Goal: Transaction & Acquisition: Purchase product/service

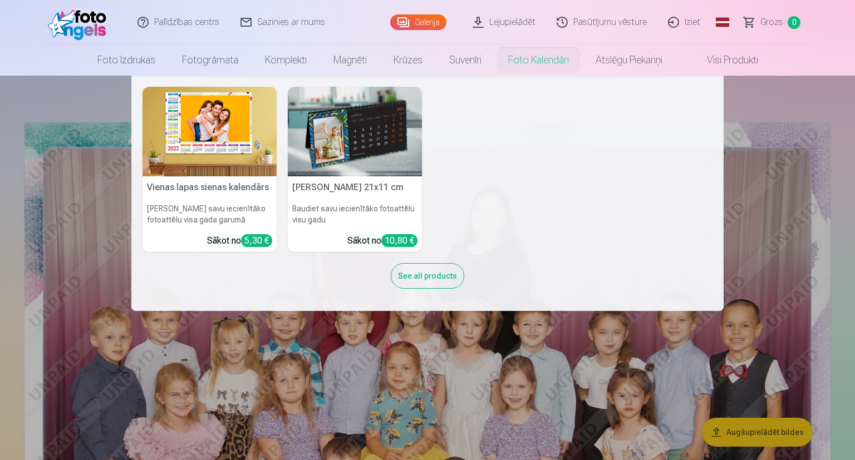
click at [258, 136] on img at bounding box center [210, 132] width 134 height 90
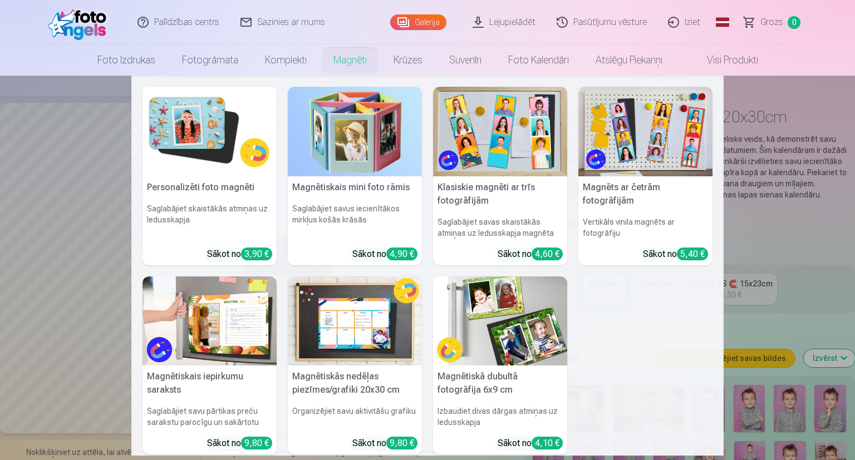
click at [354, 67] on link "Magnēti" at bounding box center [350, 60] width 60 height 31
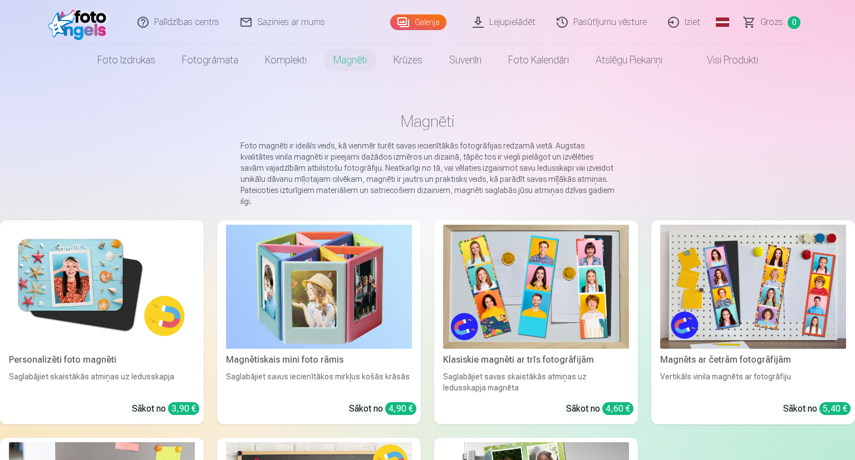
click at [143, 256] on img at bounding box center [102, 287] width 186 height 124
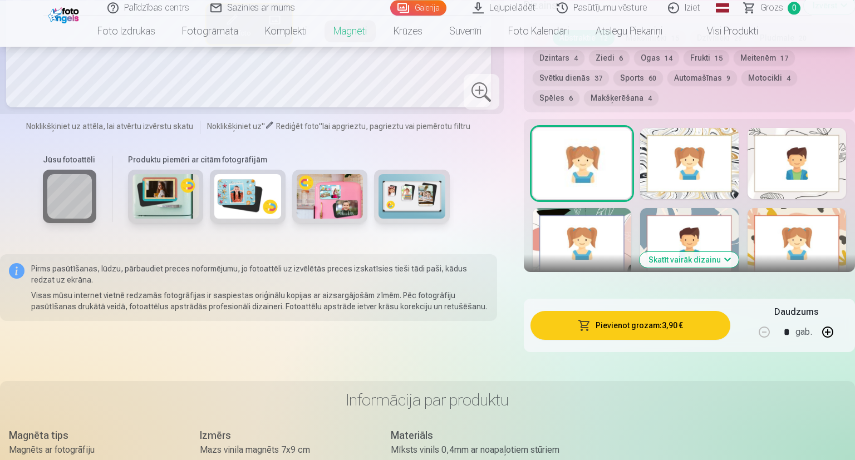
scroll to position [468, 0]
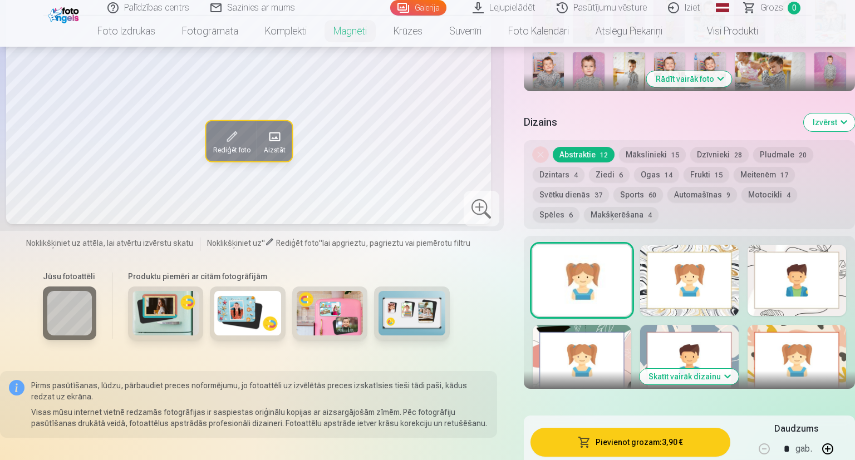
click at [707, 270] on div at bounding box center [689, 280] width 99 height 71
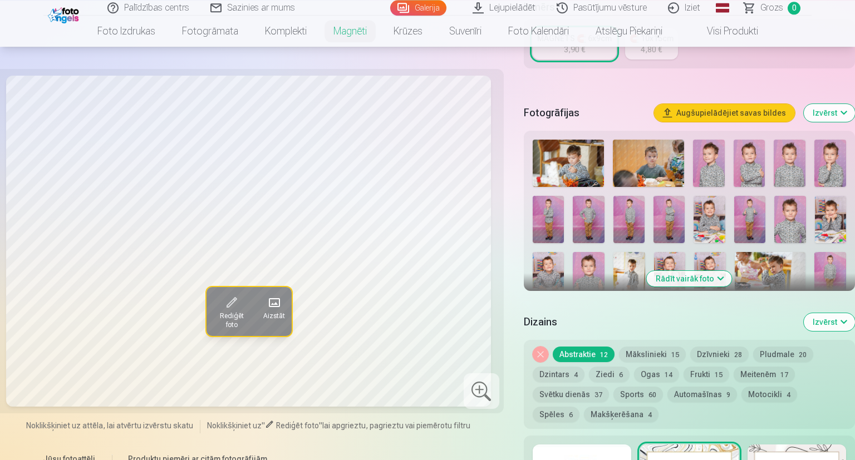
scroll to position [263, 0]
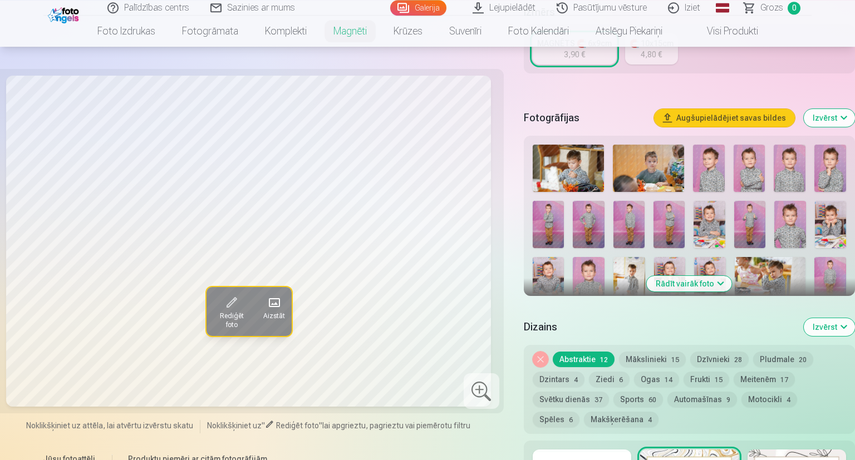
click at [696, 276] on button "Rādīt vairāk foto" at bounding box center [689, 284] width 85 height 16
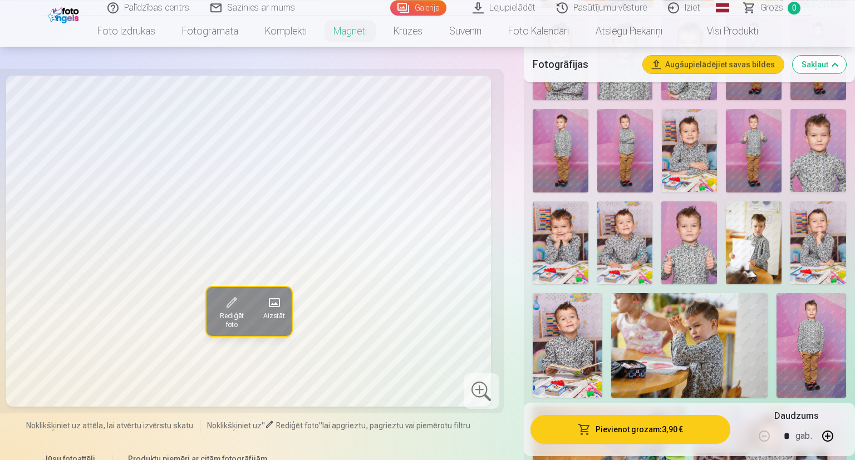
scroll to position [447, 0]
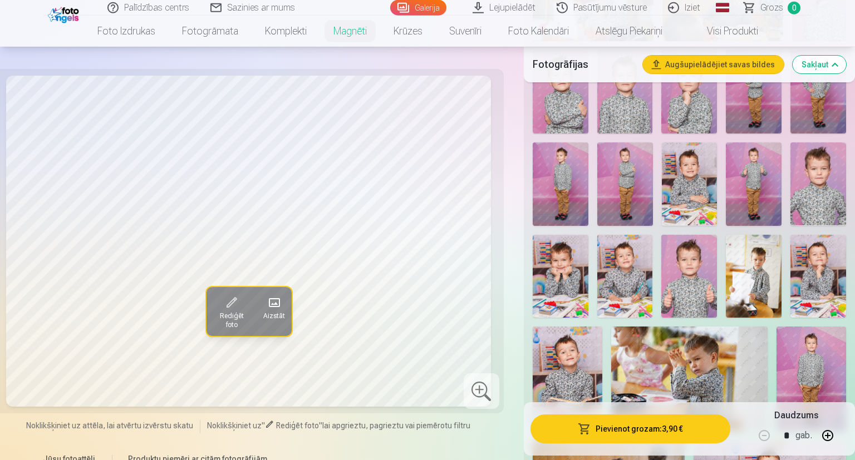
click at [692, 256] on img at bounding box center [689, 276] width 56 height 83
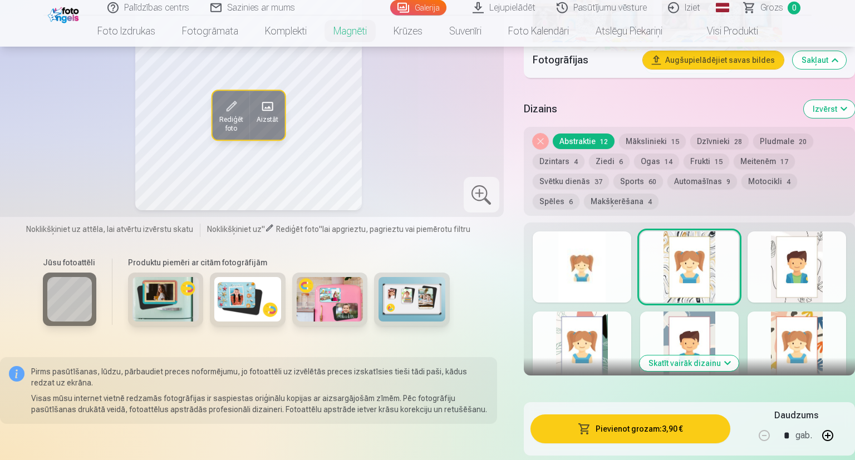
scroll to position [1187, 0]
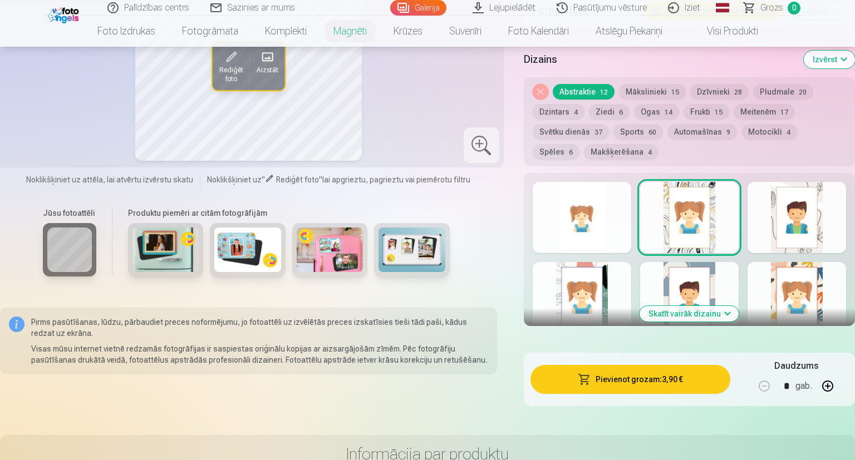
click at [586, 210] on div at bounding box center [582, 217] width 99 height 71
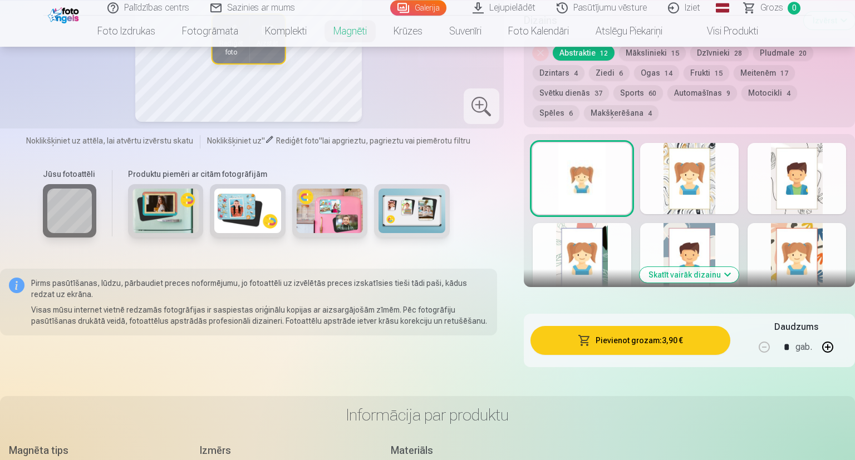
scroll to position [1231, 0]
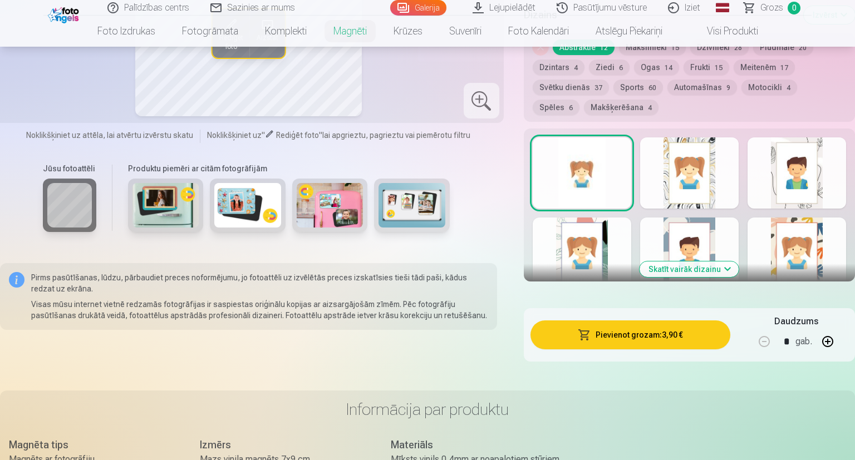
click at [821, 331] on button "button" at bounding box center [827, 341] width 27 height 27
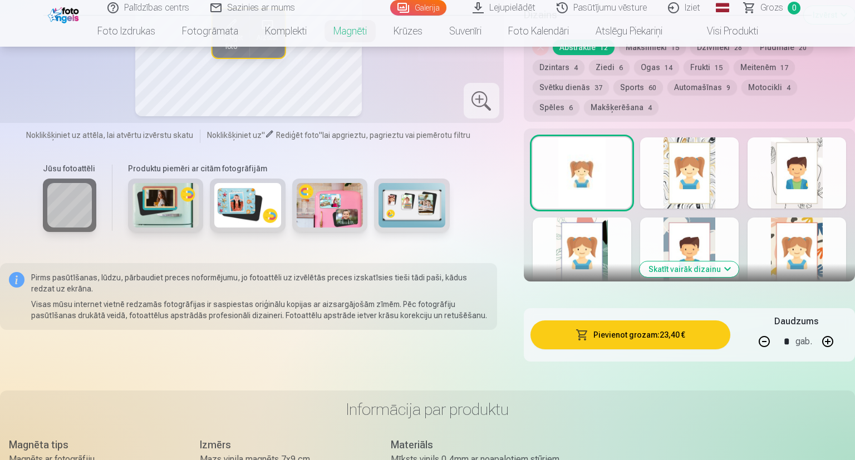
click at [762, 333] on button "button" at bounding box center [764, 341] width 27 height 27
type input "*"
click at [684, 328] on button "Pievienot grozam : 19,50 €" at bounding box center [630, 335] width 200 height 29
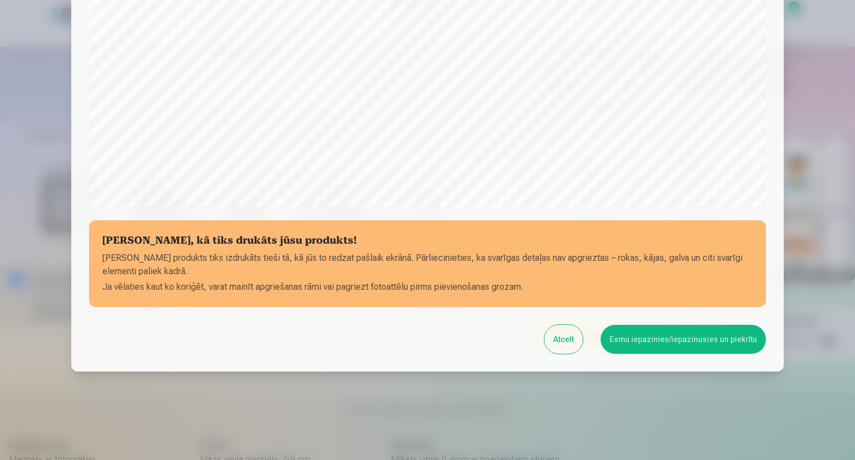
scroll to position [341, 0]
click at [668, 342] on button "Esmu iepazinies/iepazinusies un piekrītu" at bounding box center [683, 339] width 165 height 29
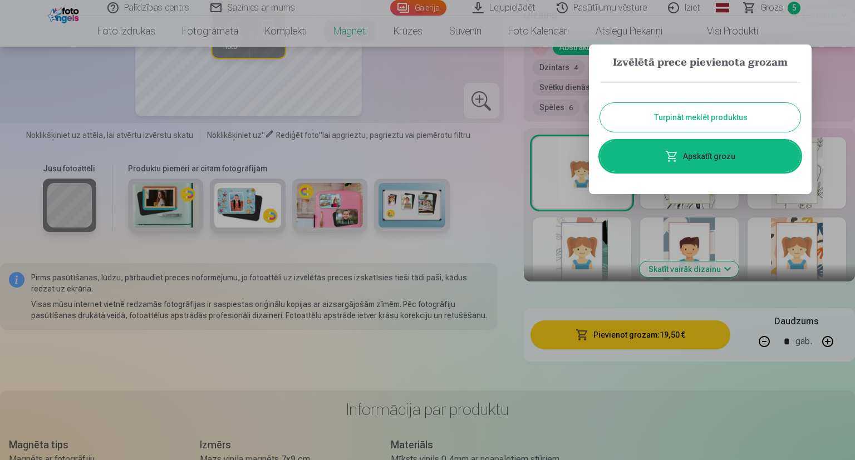
click at [680, 120] on button "Turpināt meklēt produktus" at bounding box center [700, 117] width 200 height 29
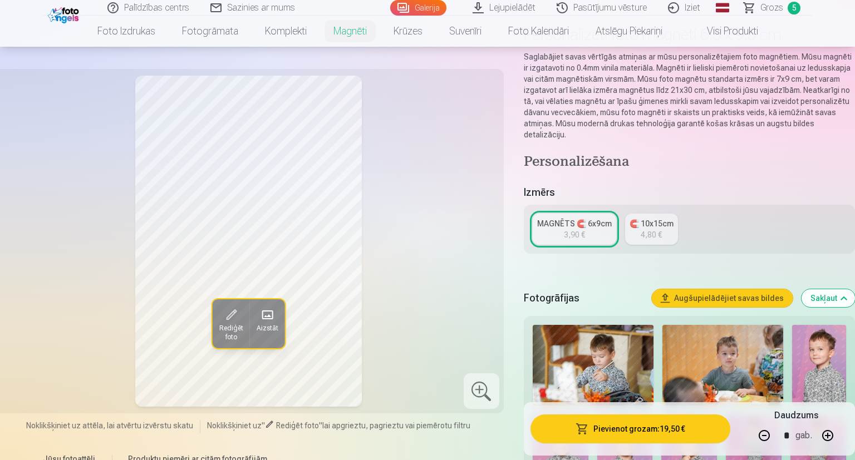
scroll to position [71, 0]
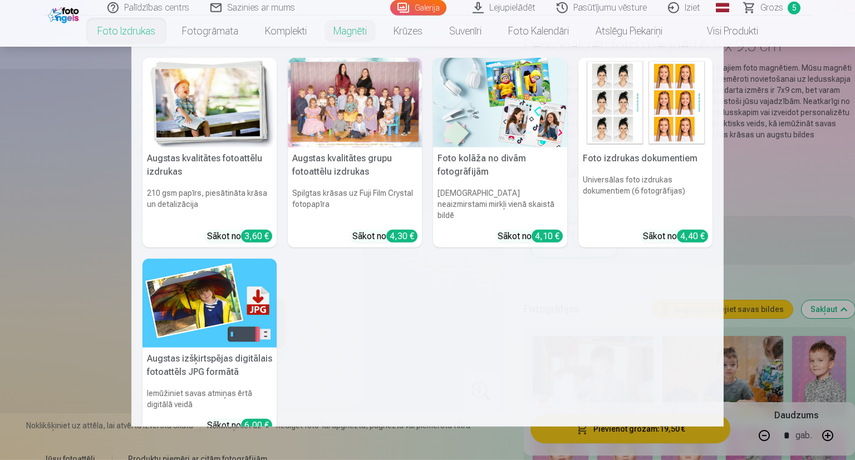
click at [325, 126] on div at bounding box center [355, 103] width 134 height 90
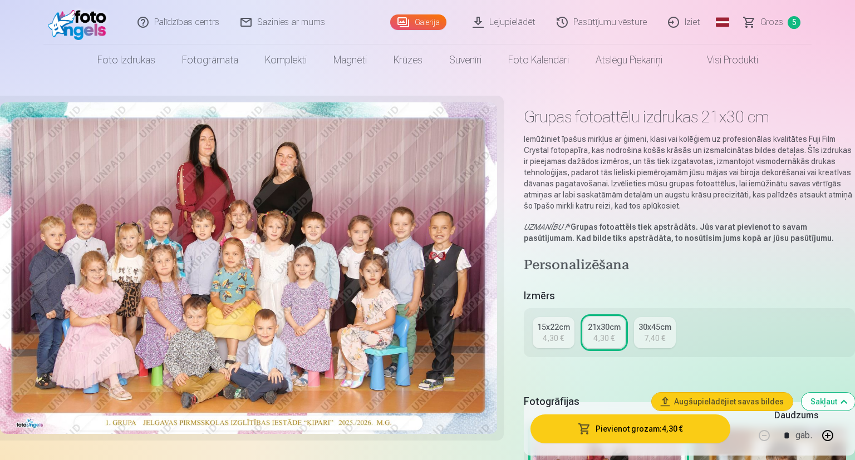
type input "*"
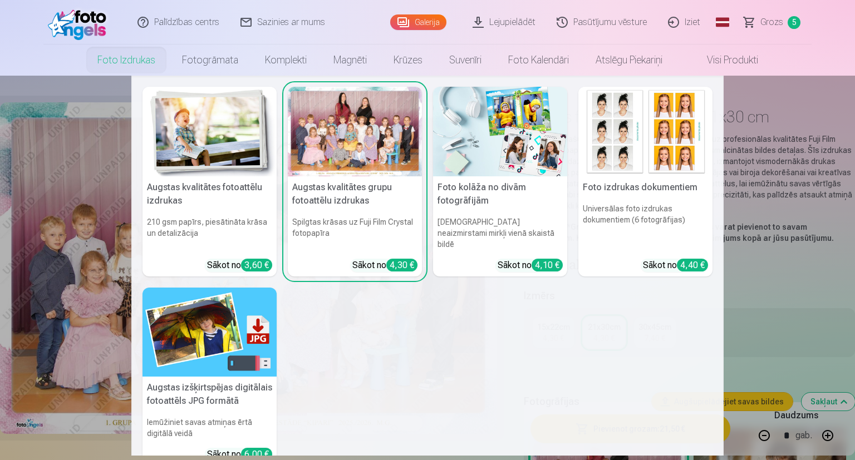
click at [193, 154] on img at bounding box center [210, 132] width 134 height 90
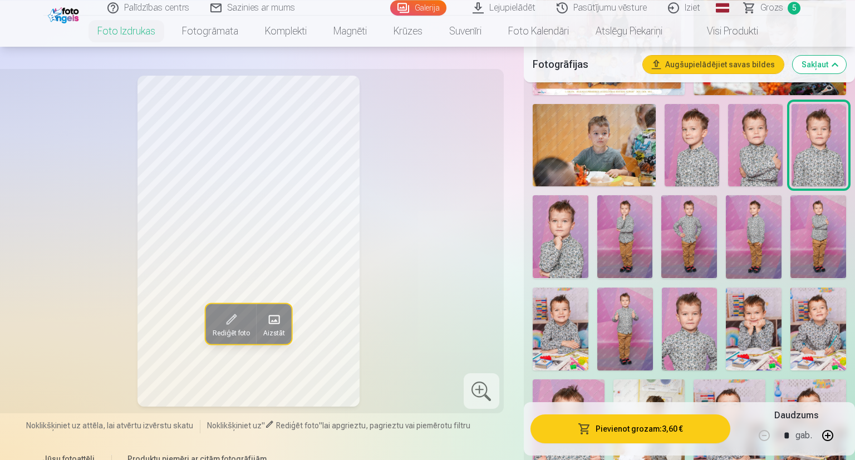
scroll to position [443, 0]
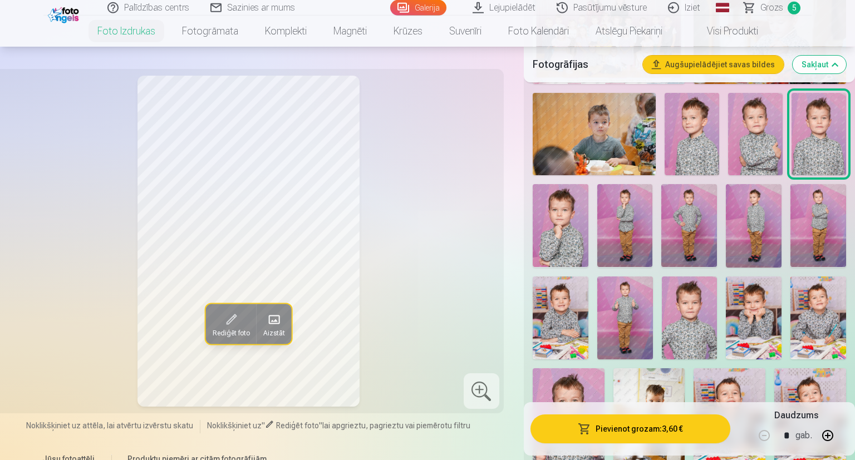
click at [561, 244] on img at bounding box center [561, 225] width 56 height 83
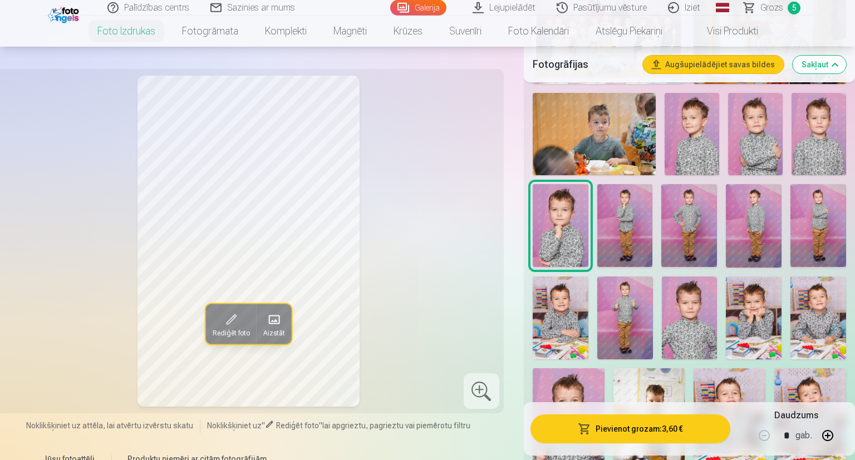
scroll to position [545, 0]
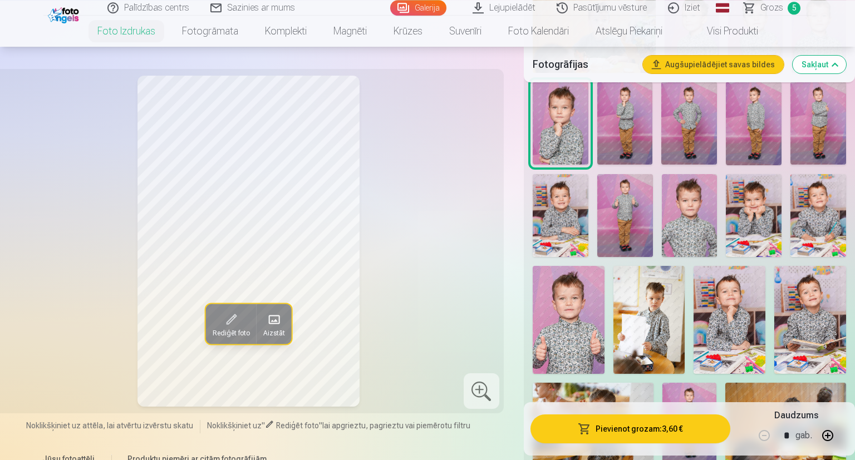
click at [666, 426] on button "Pievienot grozam : 3,60 €" at bounding box center [630, 429] width 200 height 29
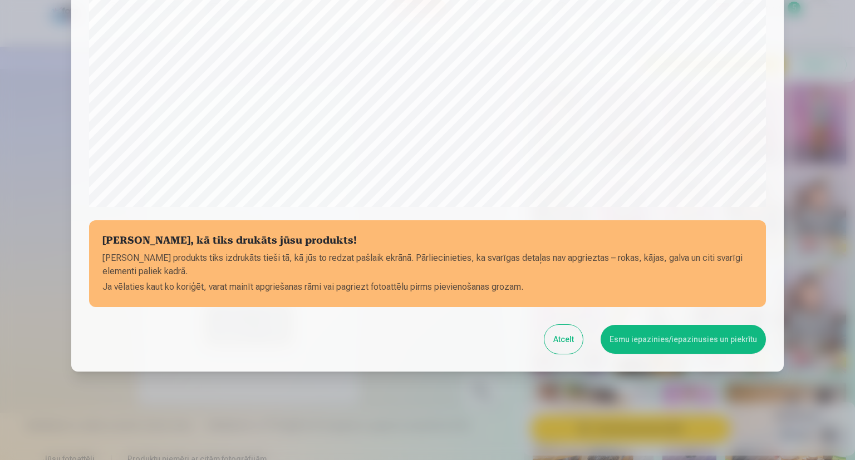
scroll to position [341, 0]
click at [673, 342] on button "Esmu iepazinies/iepazinusies un piekrītu" at bounding box center [683, 339] width 165 height 29
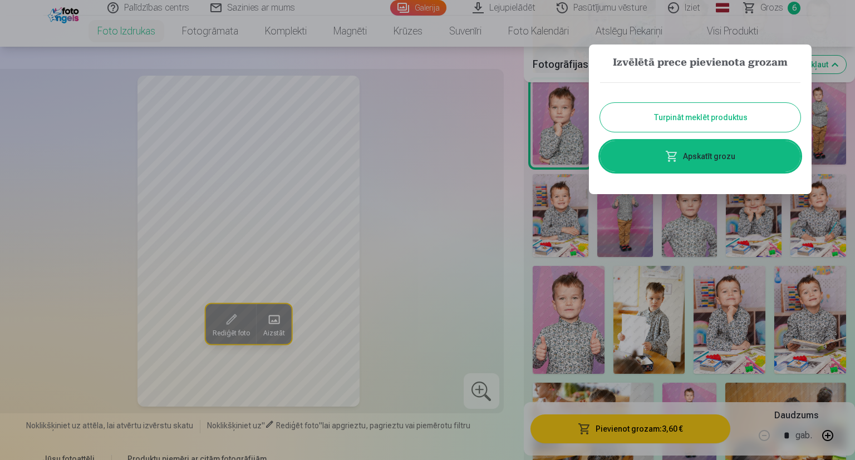
click at [702, 159] on link "Apskatīt grozu" at bounding box center [700, 156] width 200 height 31
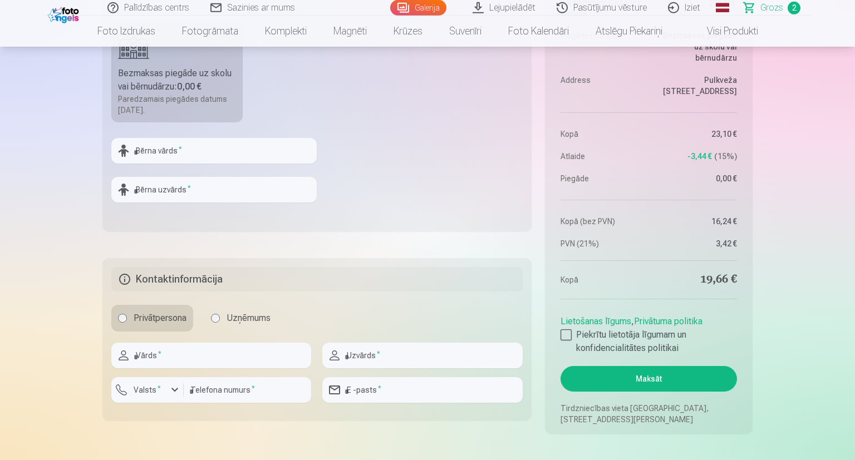
scroll to position [560, 0]
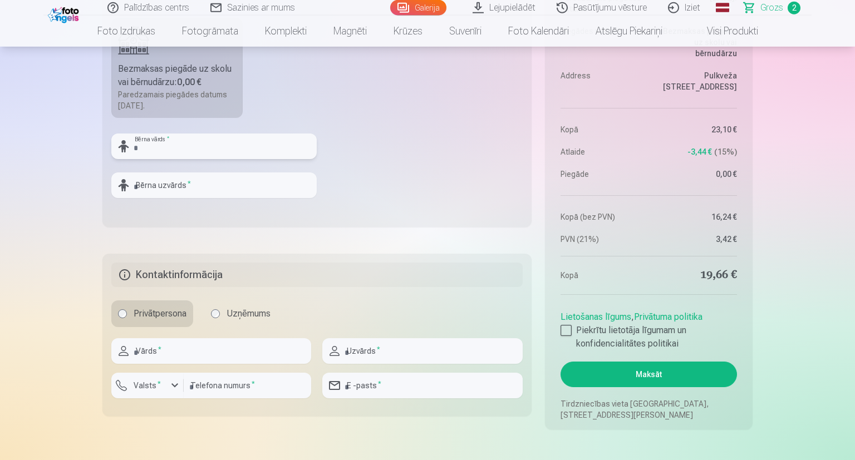
click at [161, 140] on input "text" at bounding box center [213, 147] width 205 height 26
type input "**********"
drag, startPoint x: 177, startPoint y: 154, endPoint x: 97, endPoint y: 144, distance: 80.2
click at [111, 144] on input "**********" at bounding box center [213, 147] width 205 height 26
type input "*******"
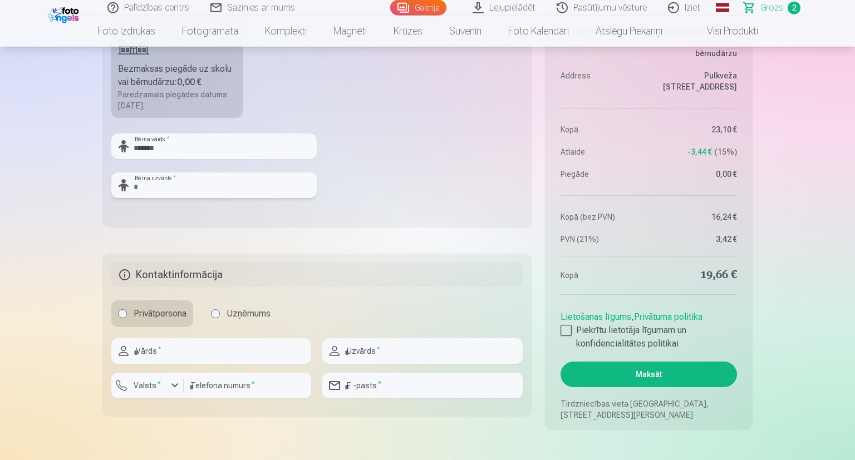
click at [224, 189] on input "text" at bounding box center [213, 186] width 205 height 26
type input "******"
click at [224, 354] on input "text" at bounding box center [211, 351] width 200 height 26
type input "*****"
type input "******"
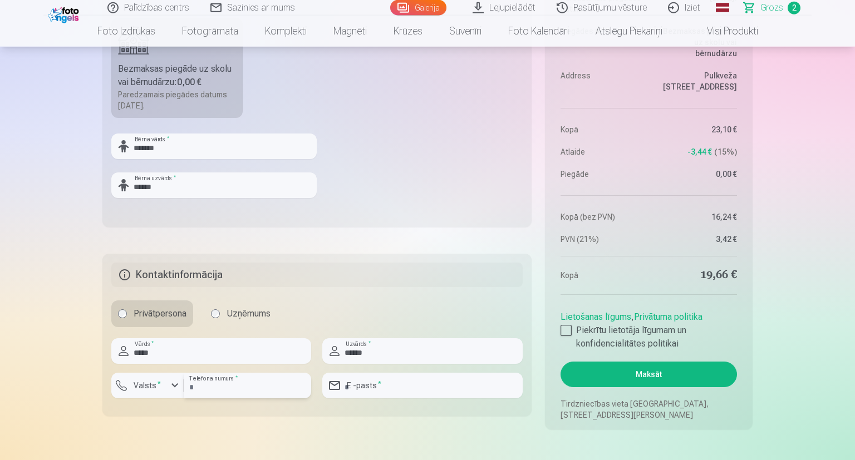
click at [226, 395] on input "number" at bounding box center [247, 386] width 127 height 26
type input "********"
click at [417, 392] on input "email" at bounding box center [422, 386] width 200 height 26
type input "**********"
click at [569, 333] on div at bounding box center [566, 330] width 11 height 11
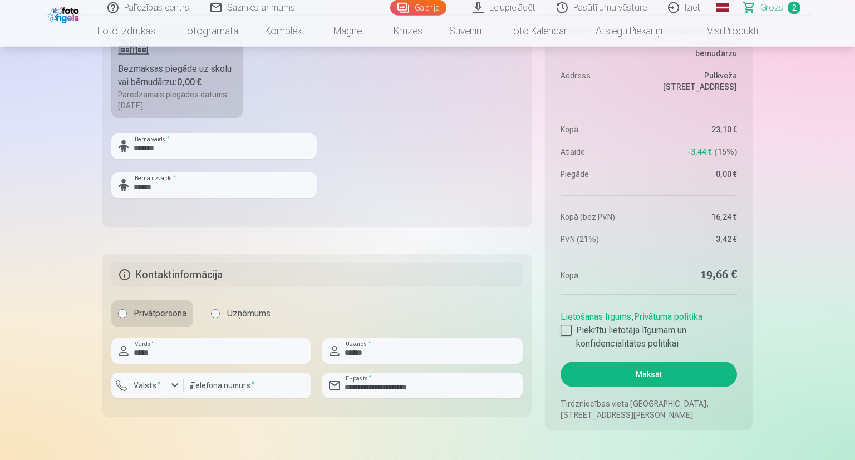
click at [667, 371] on button "Maksāt" at bounding box center [649, 375] width 176 height 26
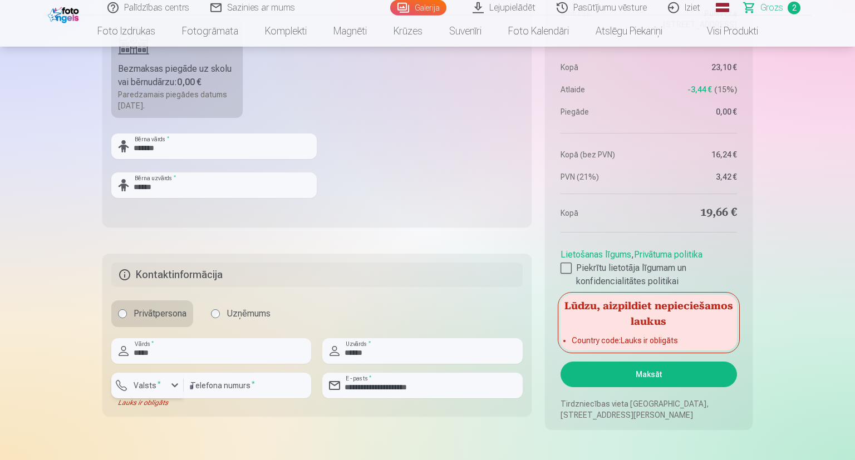
click at [158, 387] on sup "*" at bounding box center [159, 383] width 3 height 7
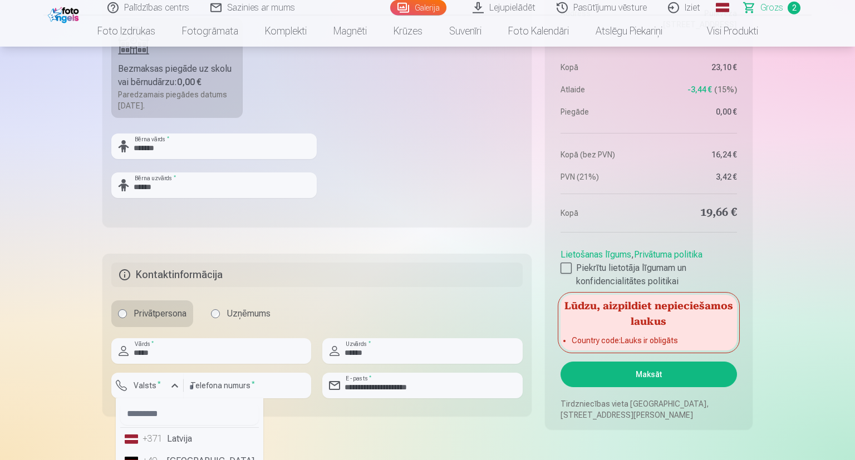
click at [167, 438] on li "+371 Latvija" at bounding box center [189, 439] width 139 height 22
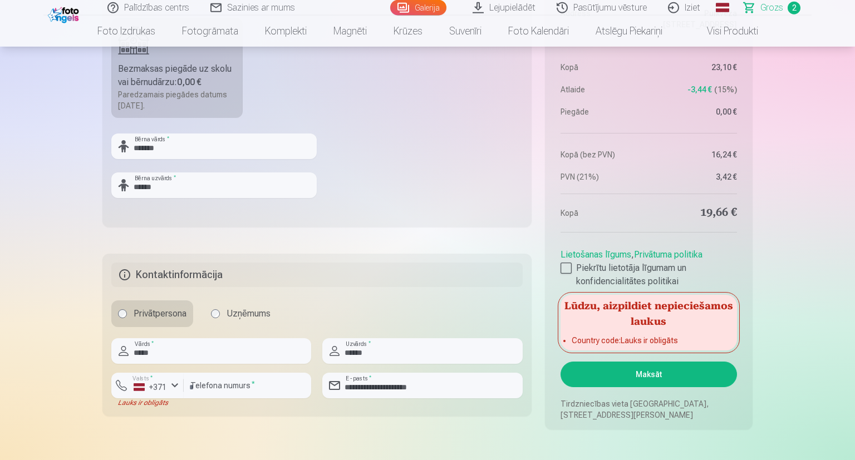
click at [618, 379] on button "Maksāt" at bounding box center [649, 375] width 176 height 26
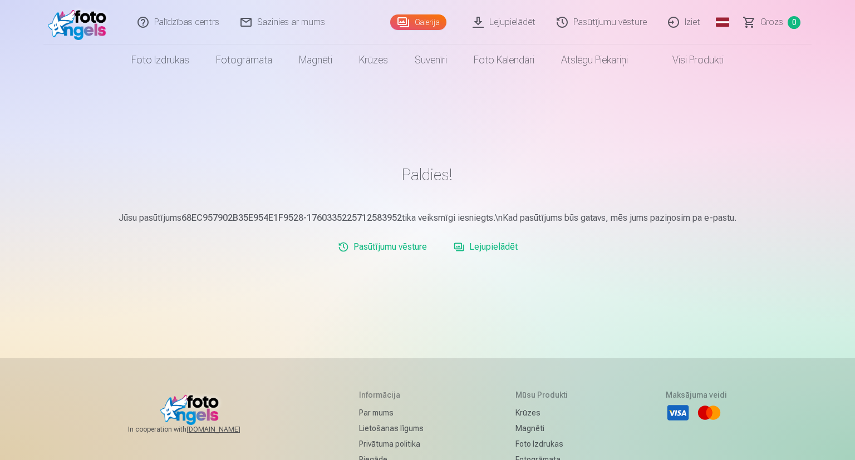
click at [688, 22] on link "Iziet" at bounding box center [684, 22] width 53 height 45
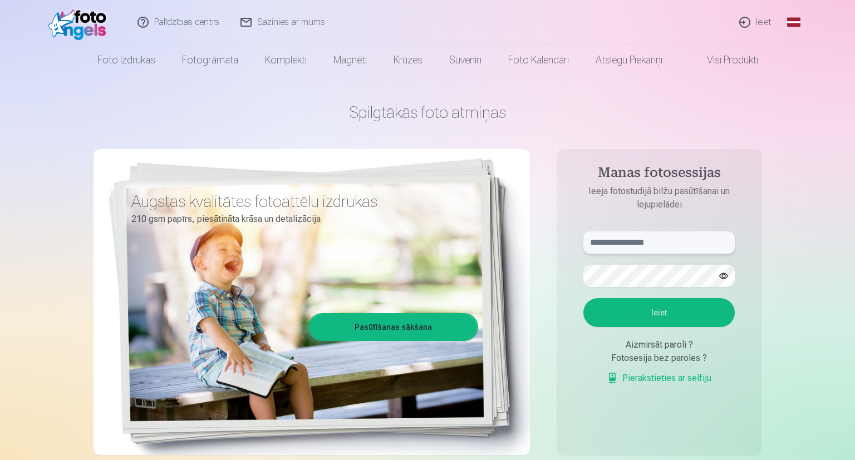
click at [616, 244] on input "text" at bounding box center [658, 243] width 151 height 22
type input "**********"
click at [682, 315] on button "Ieiet" at bounding box center [658, 312] width 151 height 29
